Goal: Find specific page/section

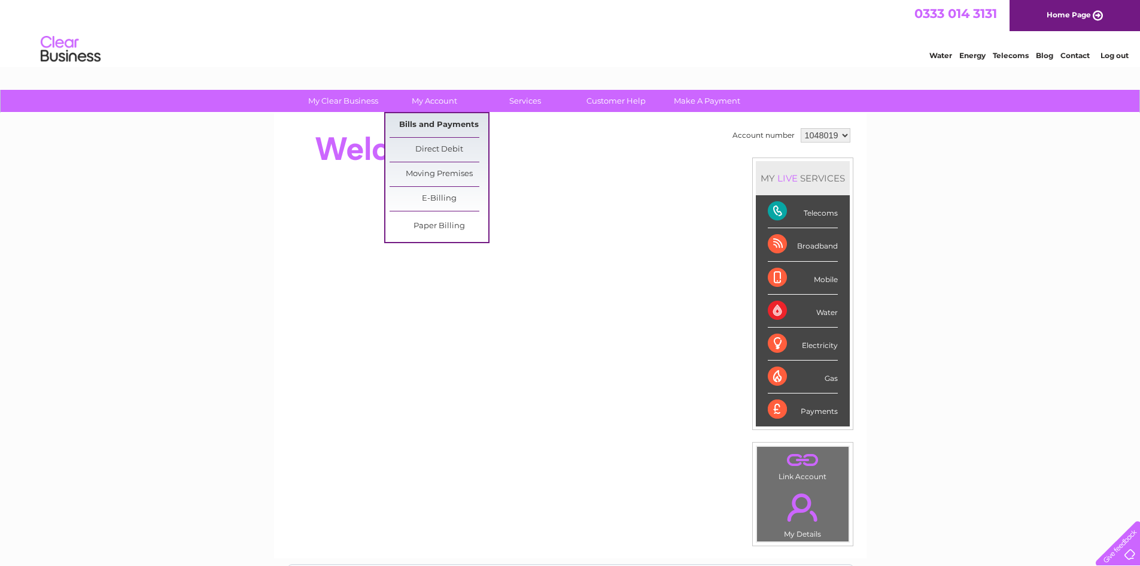
click at [438, 125] on link "Bills and Payments" at bounding box center [439, 125] width 99 height 24
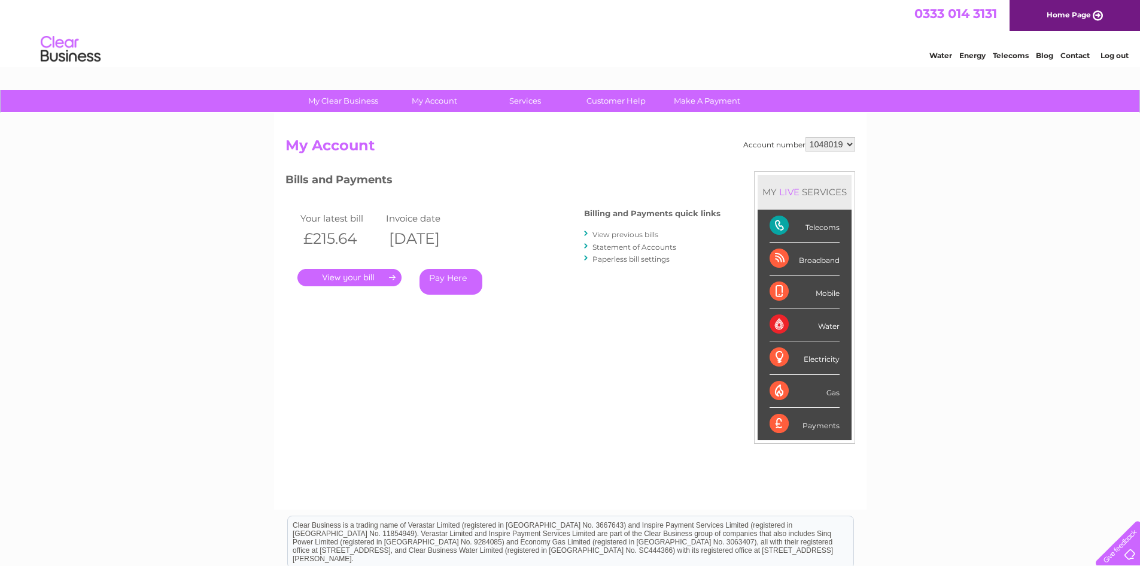
click at [345, 277] on link "." at bounding box center [349, 277] width 104 height 17
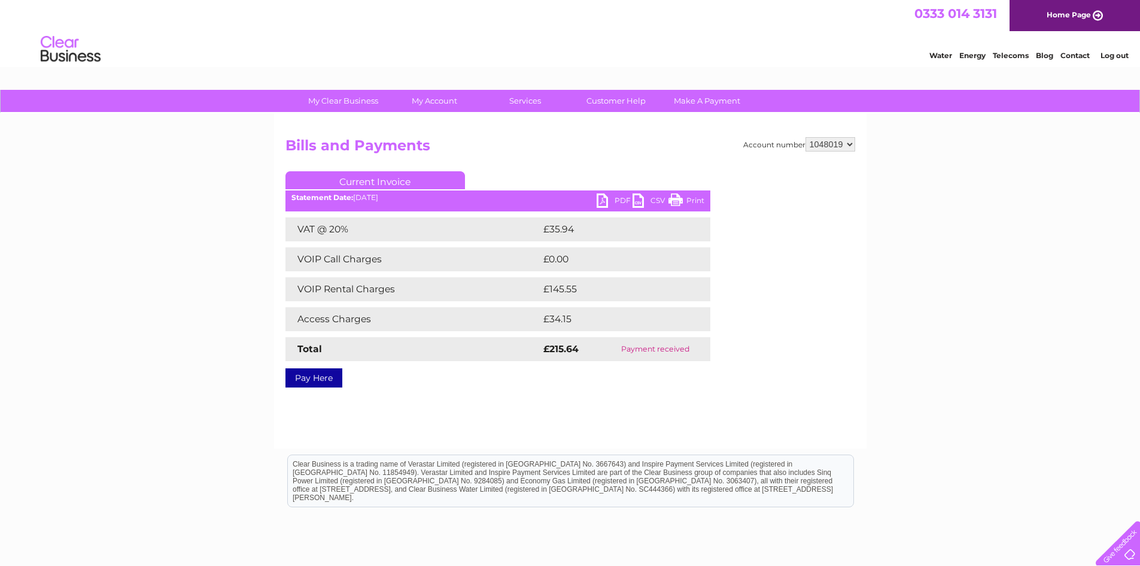
click at [612, 198] on link "PDF" at bounding box center [615, 201] width 36 height 17
